Goal: Information Seeking & Learning: Learn about a topic

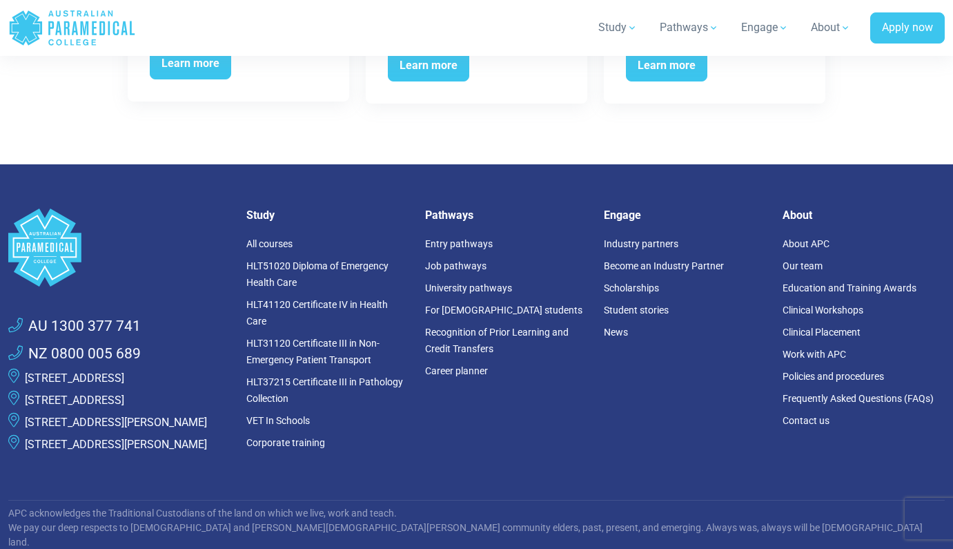
scroll to position [2690, 0]
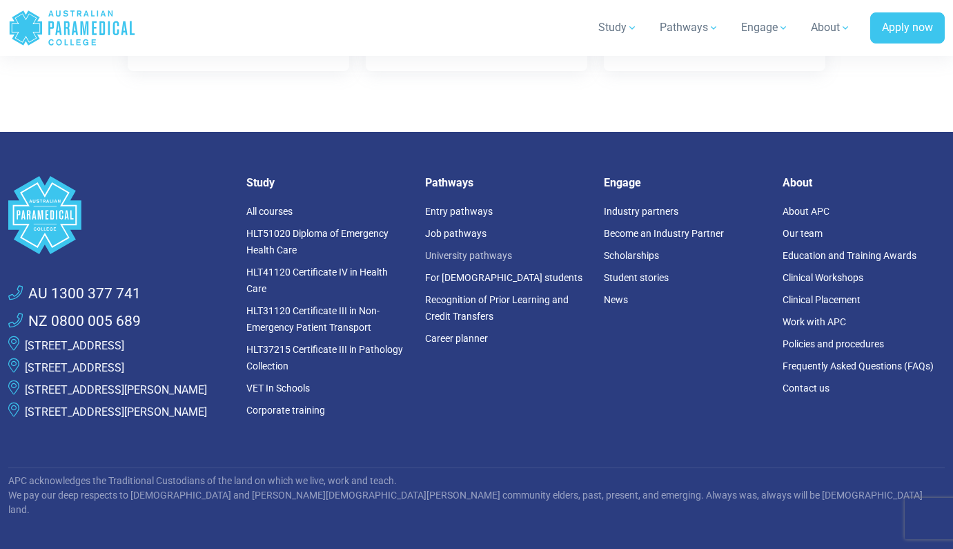
click at [440, 250] on link "University pathways" at bounding box center [468, 255] width 87 height 11
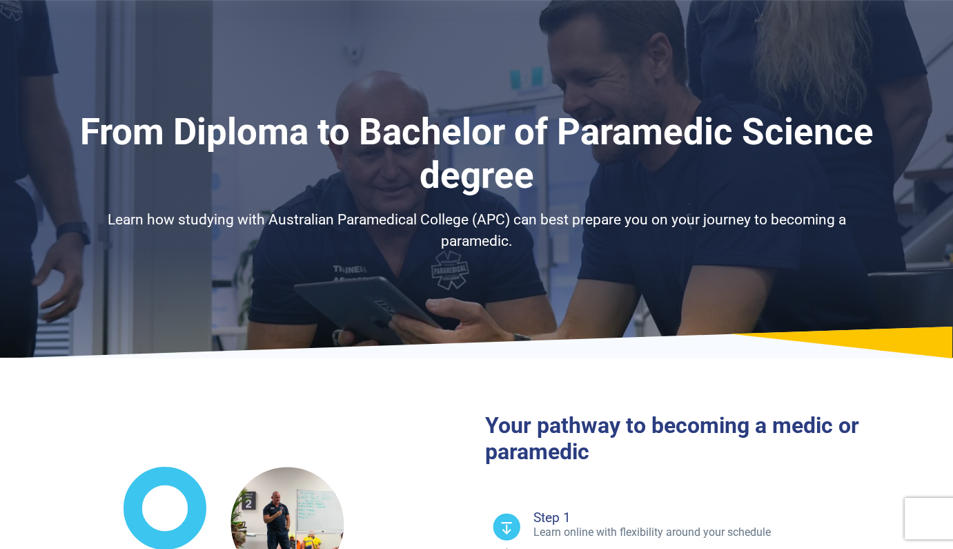
select select "**********"
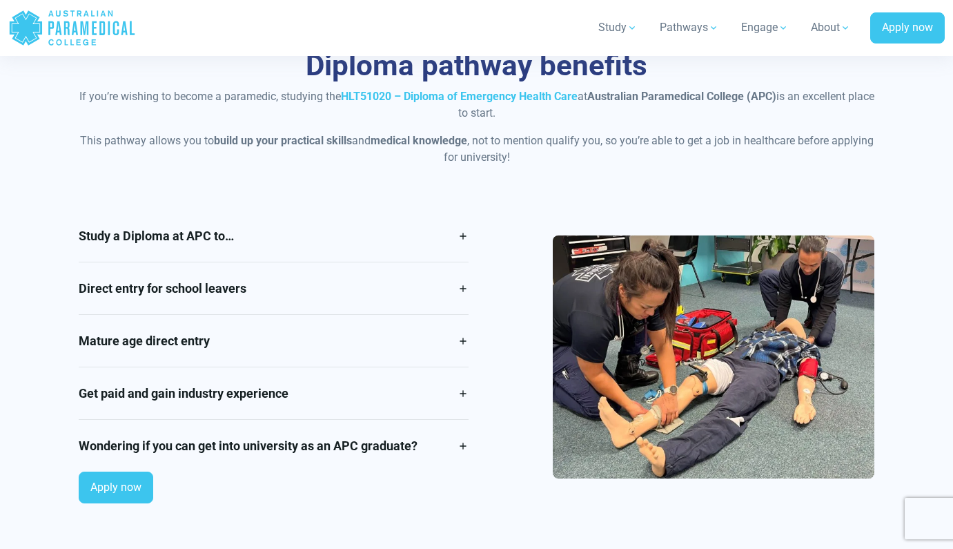
scroll to position [1128, 0]
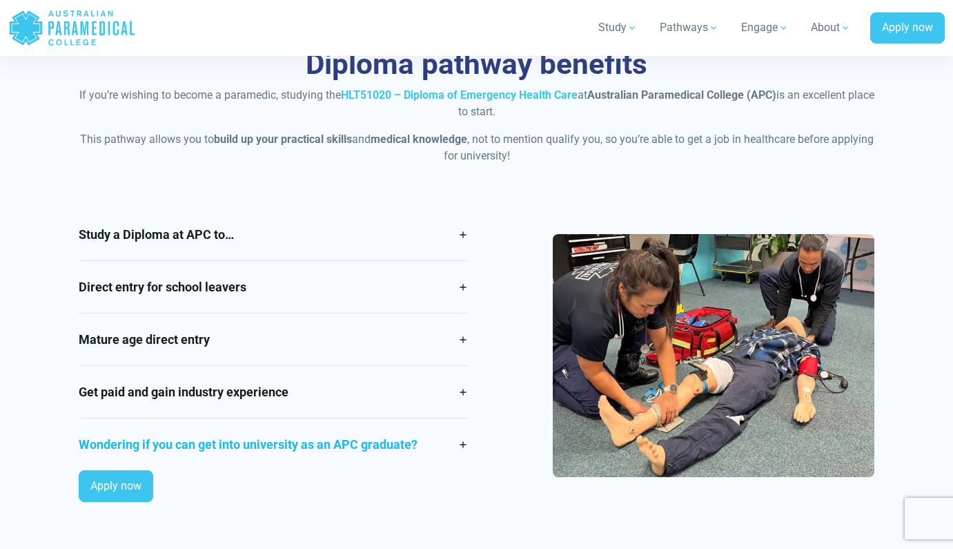
click at [279, 436] on link "Wondering if you can get into university as an APC graduate?" at bounding box center [274, 444] width 390 height 52
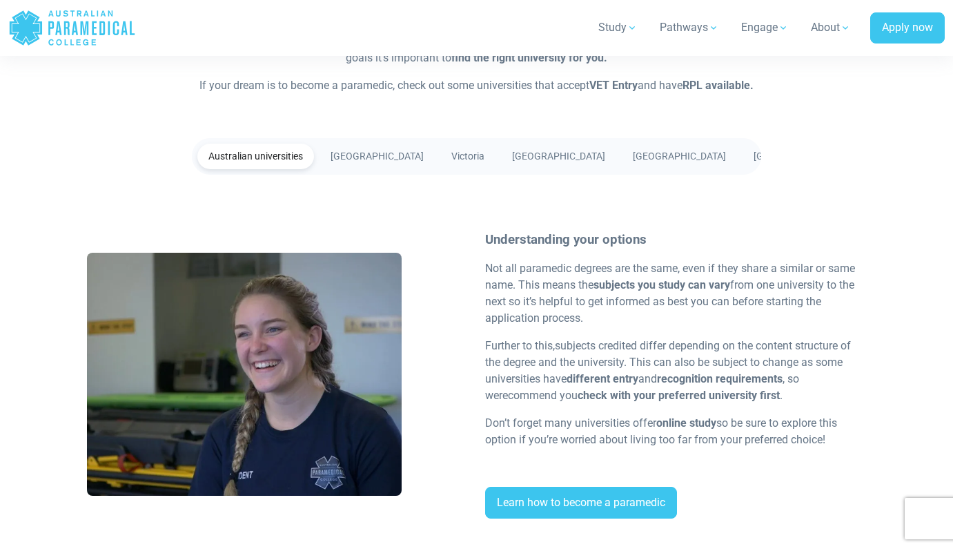
scroll to position [2655, 0]
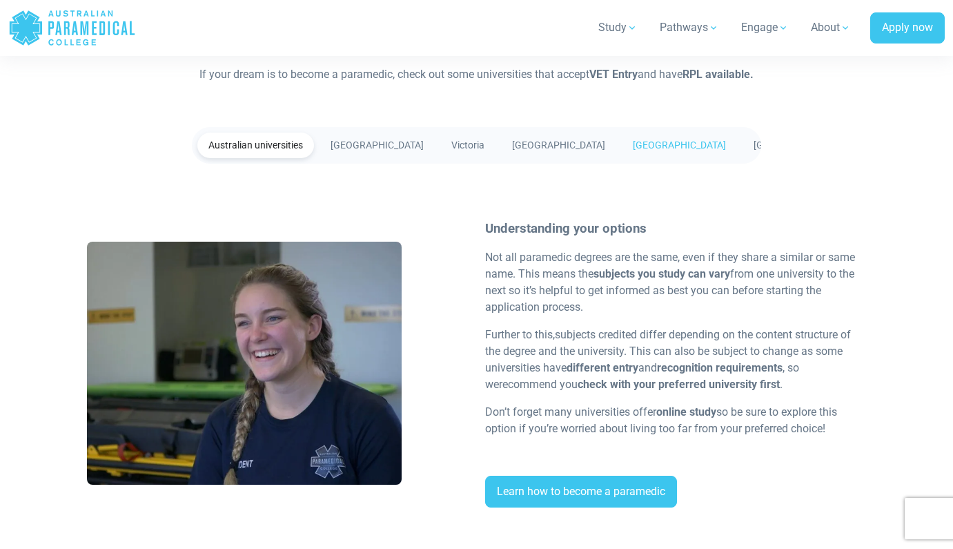
click at [622, 150] on link "[GEOGRAPHIC_DATA]" at bounding box center [679, 146] width 115 height 26
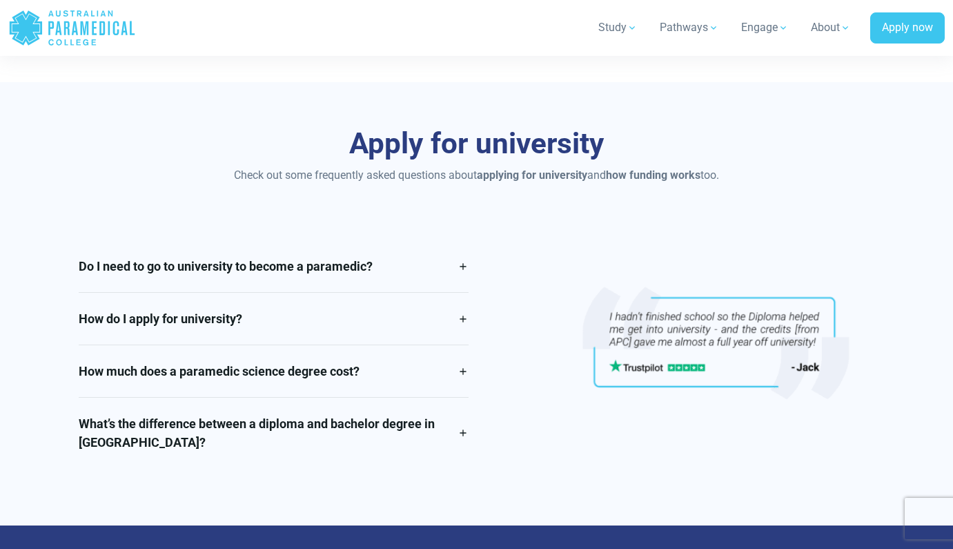
scroll to position [3187, 0]
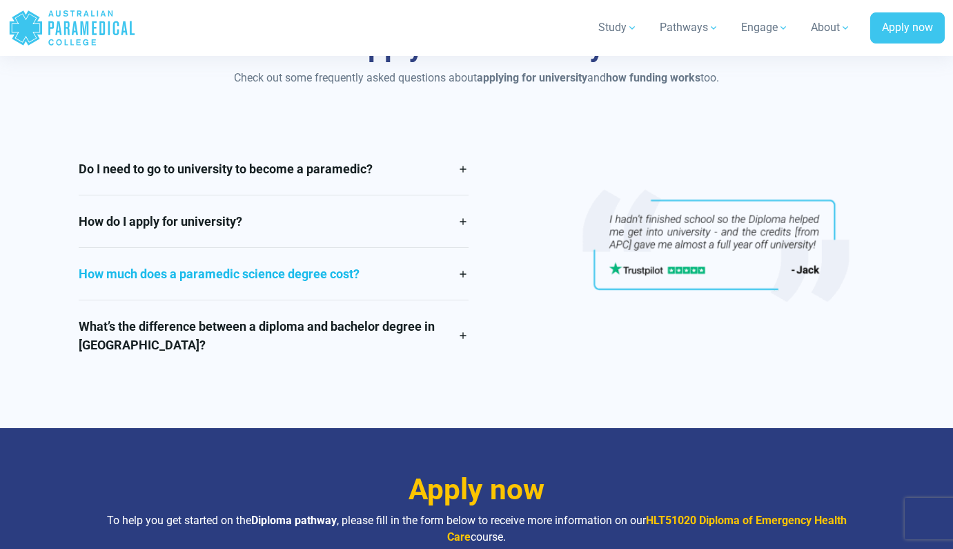
click at [463, 273] on link "How much does a paramedic science degree cost?" at bounding box center [274, 274] width 390 height 52
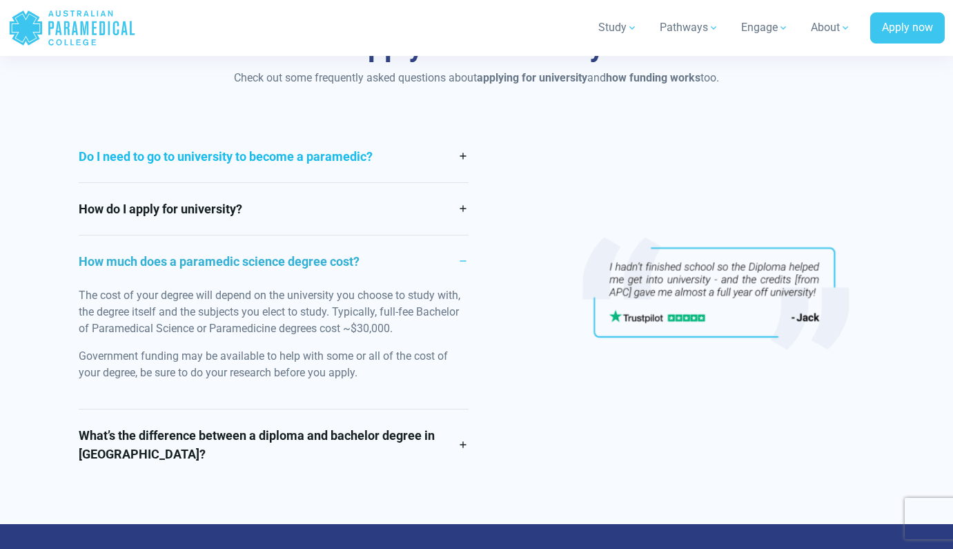
click at [446, 162] on link "Do I need to go to university to become a paramedic?" at bounding box center [274, 156] width 390 height 52
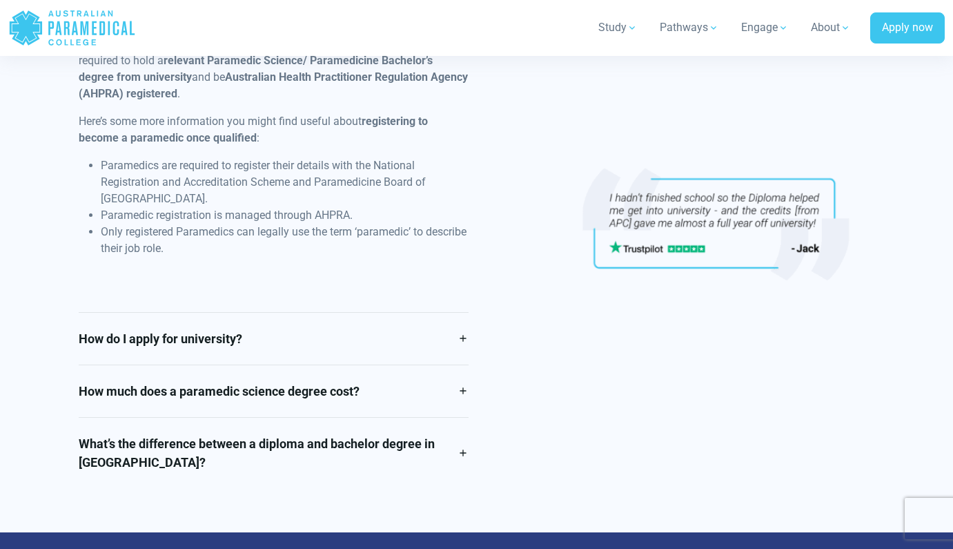
scroll to position [3336, 0]
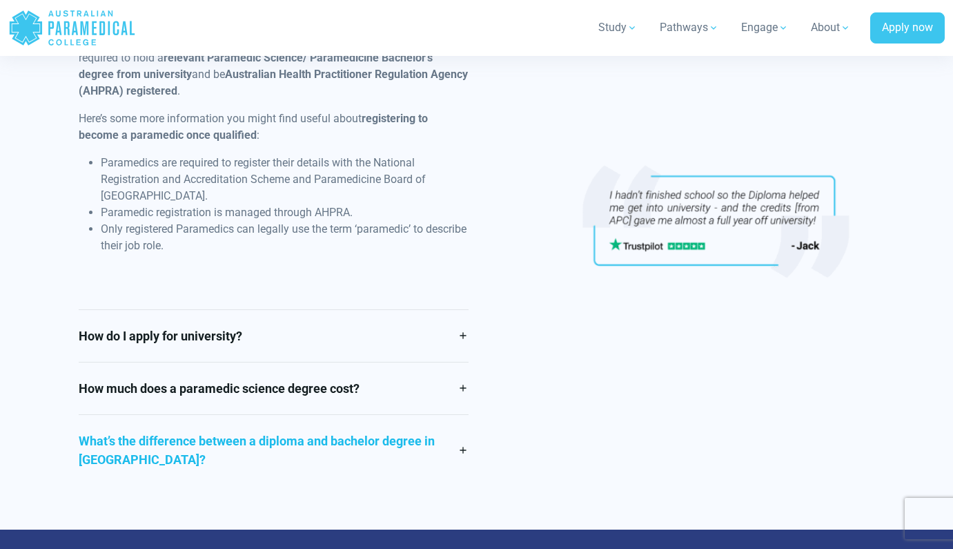
click at [389, 436] on link "What’s the difference between a diploma and bachelor degree in [GEOGRAPHIC_DATA…" at bounding box center [274, 450] width 390 height 70
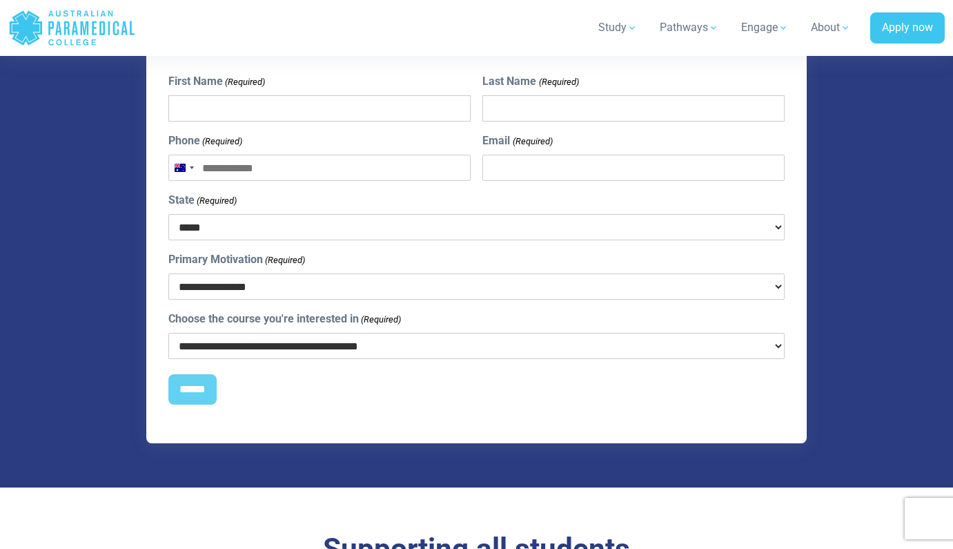
scroll to position [3947, 0]
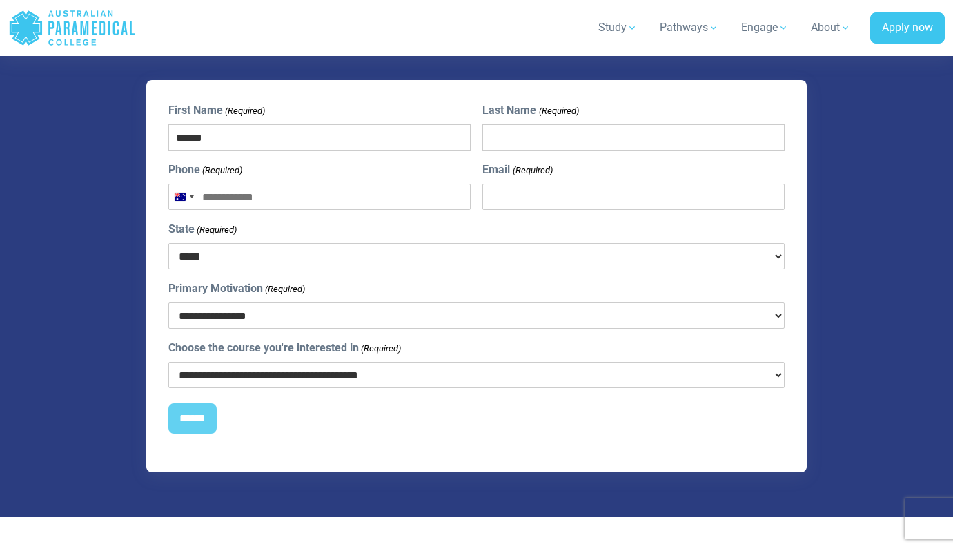
type input "******"
